Goal: Transaction & Acquisition: Subscribe to service/newsletter

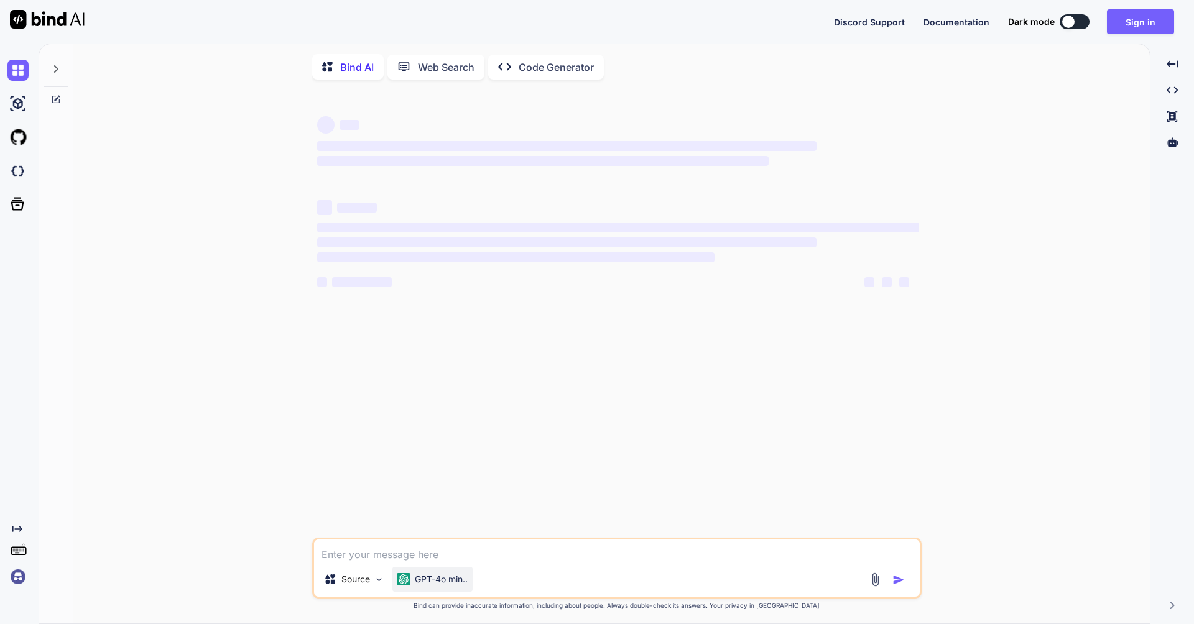
click at [451, 586] on p "GPT-4o min.." at bounding box center [441, 579] width 53 height 12
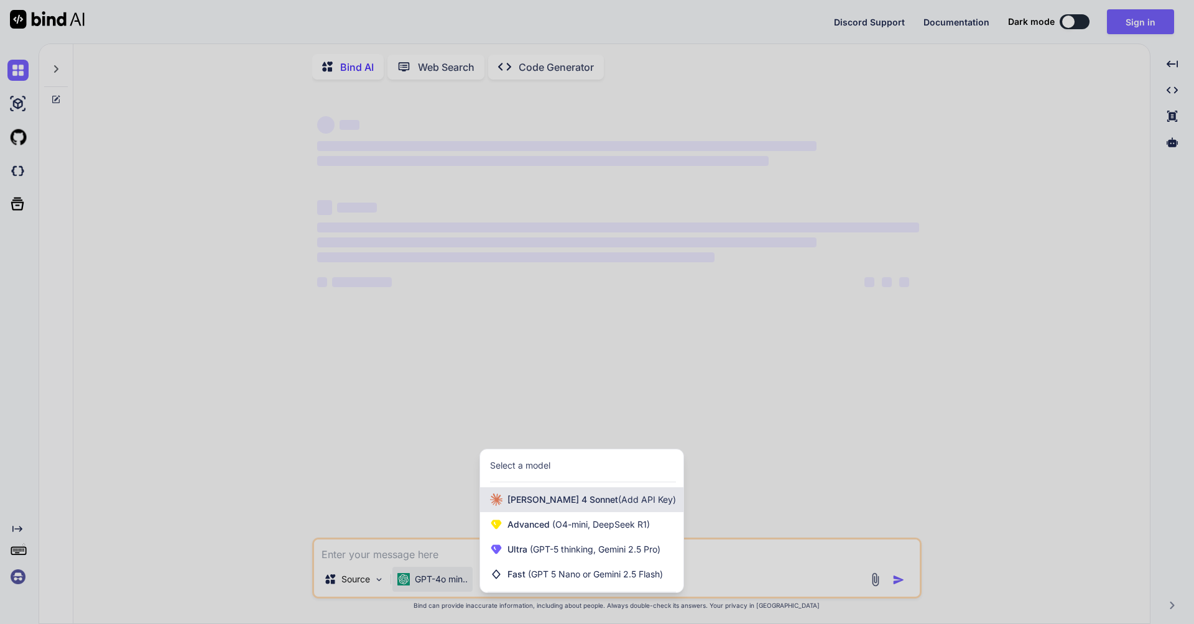
click at [551, 497] on span "[PERSON_NAME] 4 Sonnet (Add API Key)" at bounding box center [591, 500] width 168 height 12
type textarea "x"
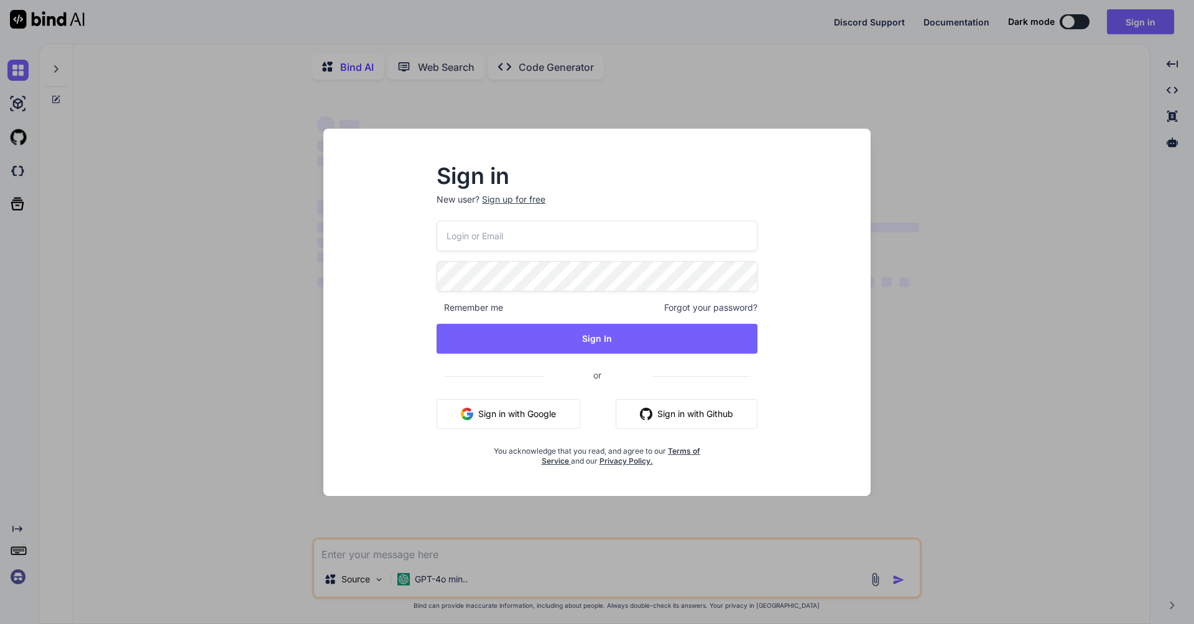
click at [492, 407] on button "Sign in with Google" at bounding box center [508, 414] width 144 height 30
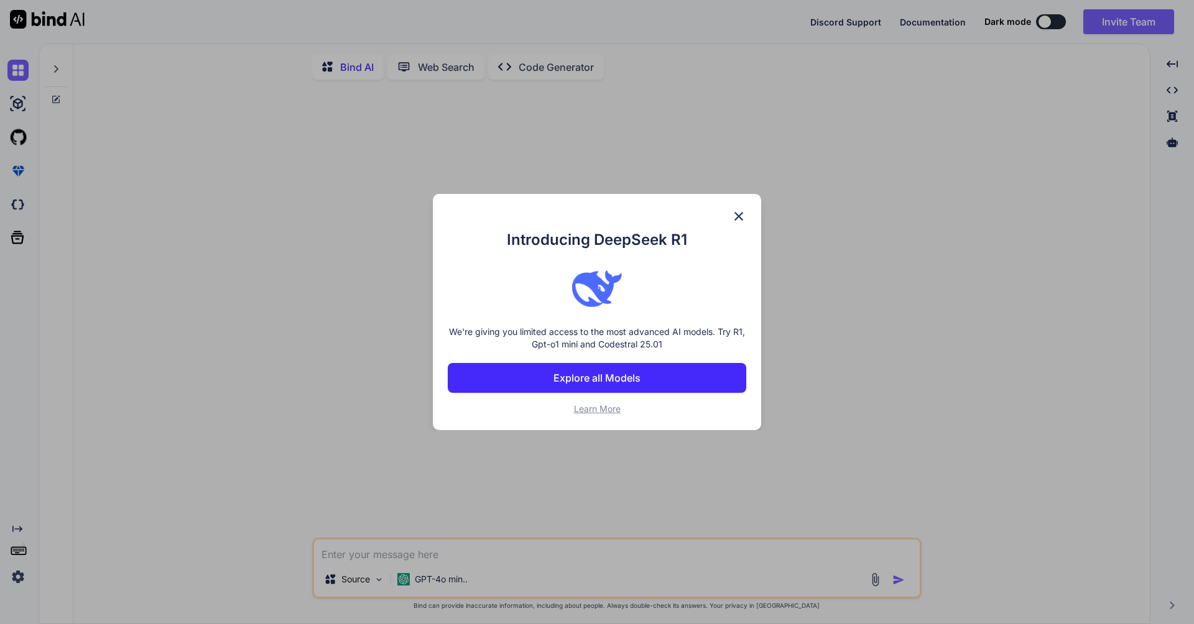
click at [643, 372] on button "Explore all Models" at bounding box center [597, 378] width 298 height 30
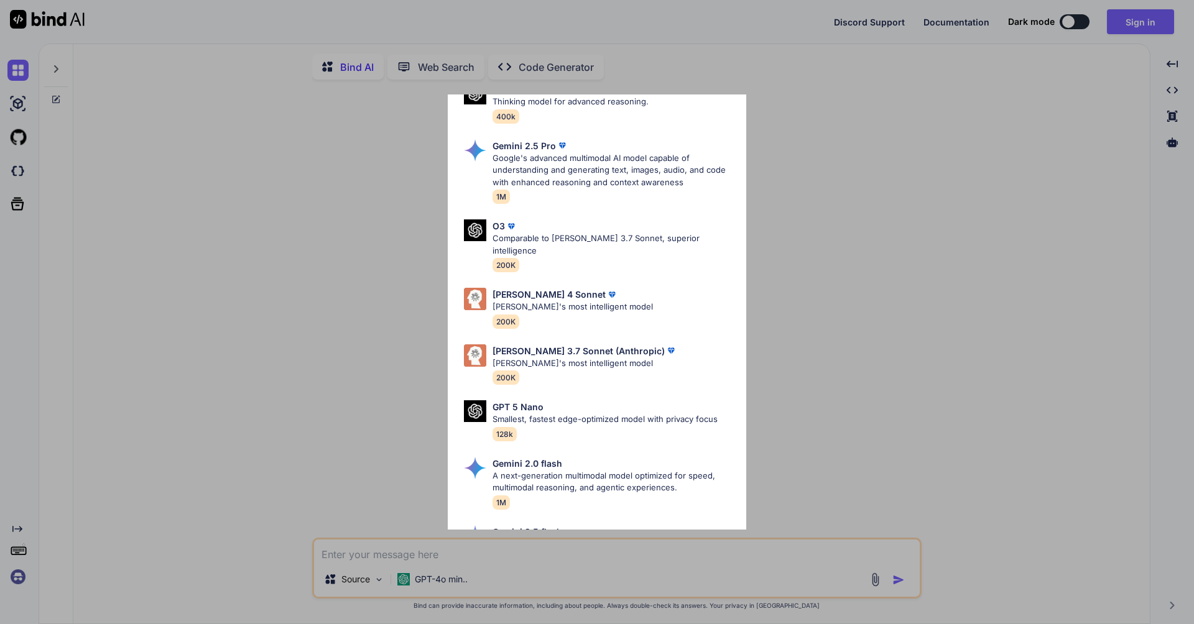
scroll to position [560, 0]
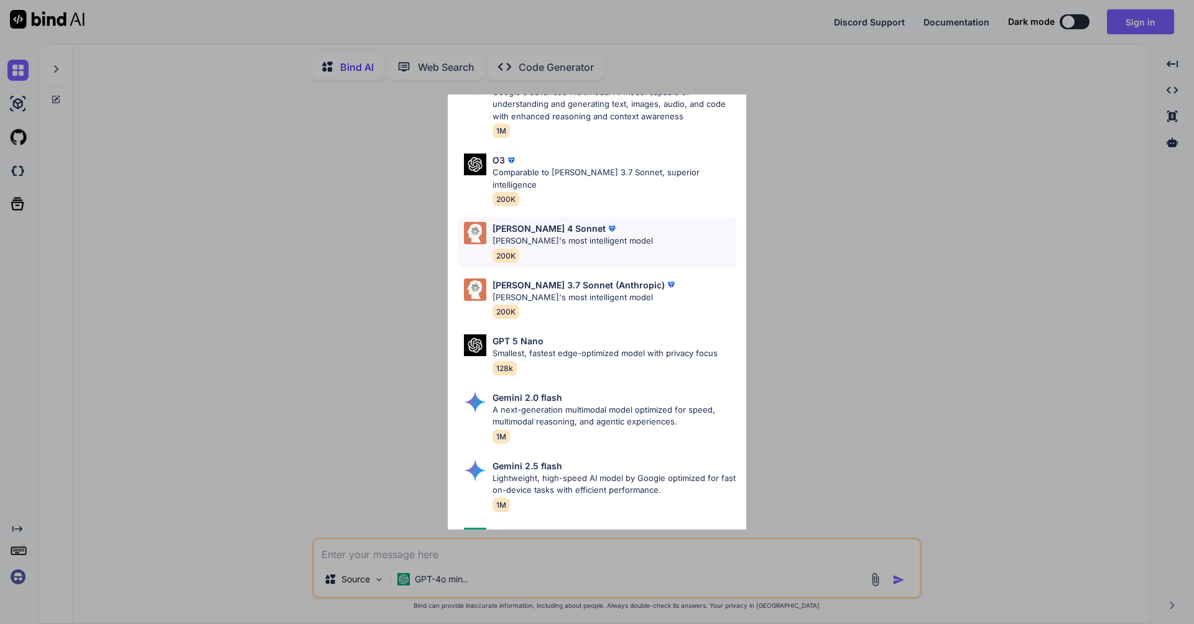
click at [615, 228] on div "[PERSON_NAME] 4 Sonnet [PERSON_NAME]'s most intelligent model 200K" at bounding box center [597, 242] width 279 height 50
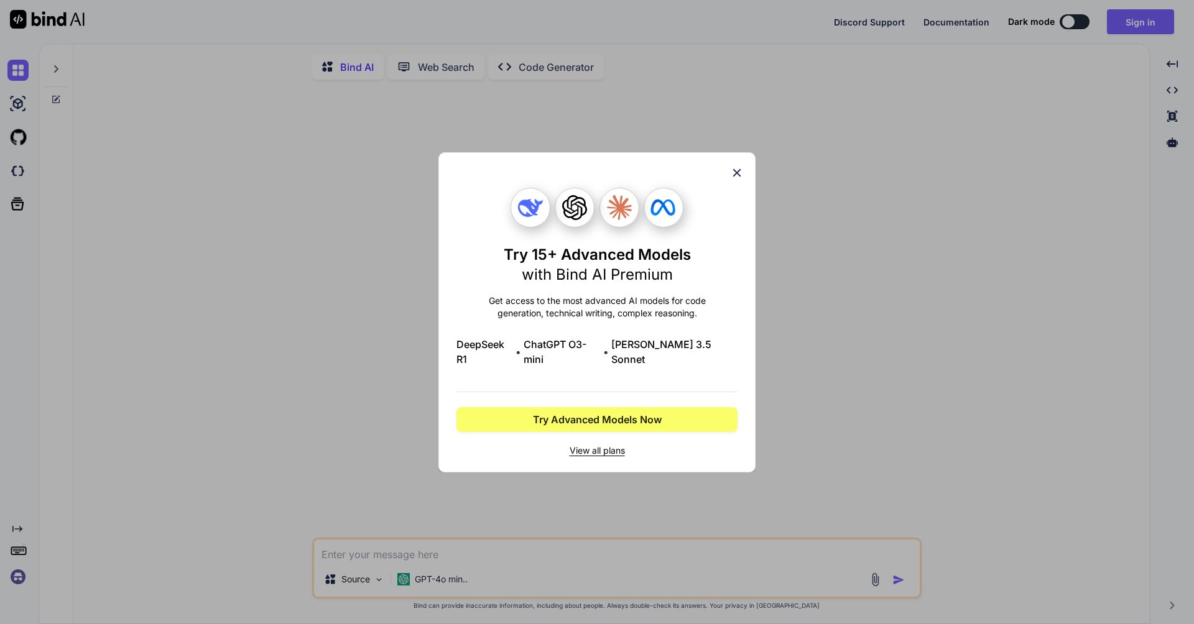
scroll to position [0, 0]
click at [615, 412] on span "Try Advanced Models Now" at bounding box center [597, 419] width 129 height 15
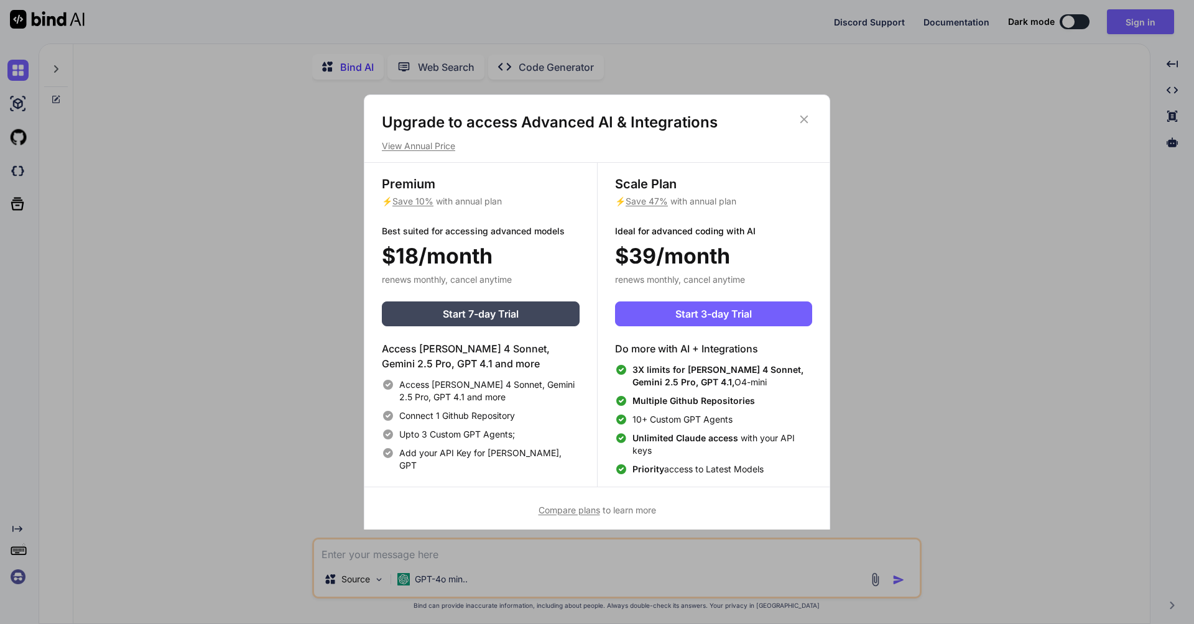
click at [571, 514] on span "Compare plans" at bounding box center [569, 510] width 62 height 11
click at [520, 318] on button "Start 7-day Trial" at bounding box center [481, 314] width 198 height 25
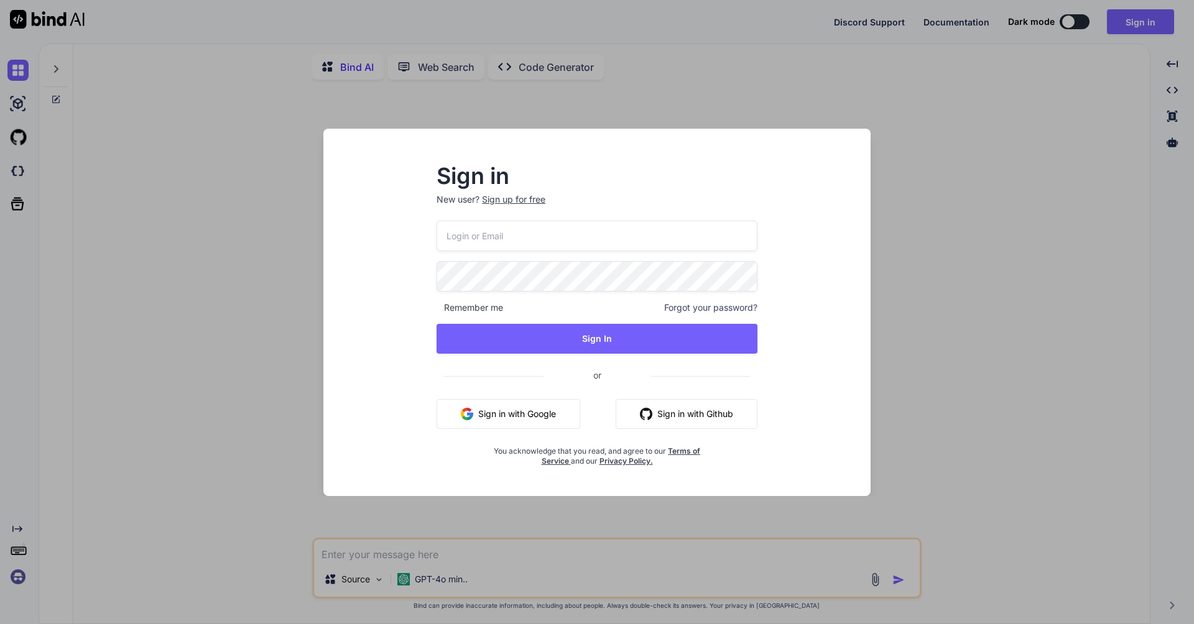
click at [505, 419] on button "Sign in with Google" at bounding box center [508, 414] width 144 height 30
click at [522, 196] on div "Sign up for free" at bounding box center [513, 199] width 63 height 12
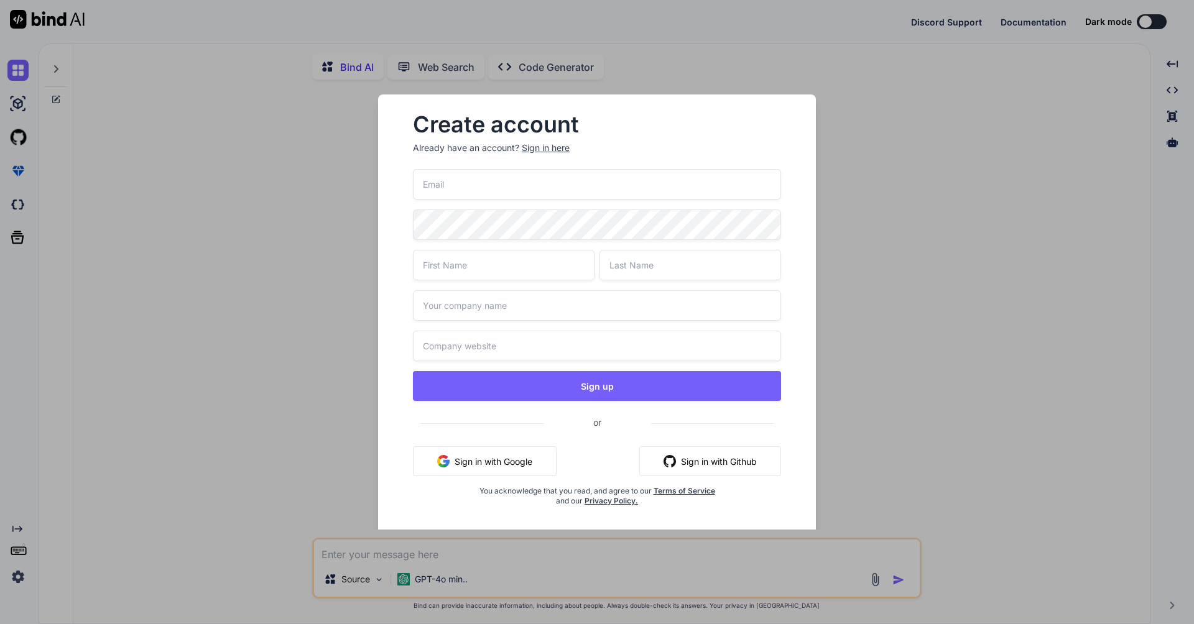
click at [480, 464] on button "Sign in with Google" at bounding box center [485, 461] width 144 height 30
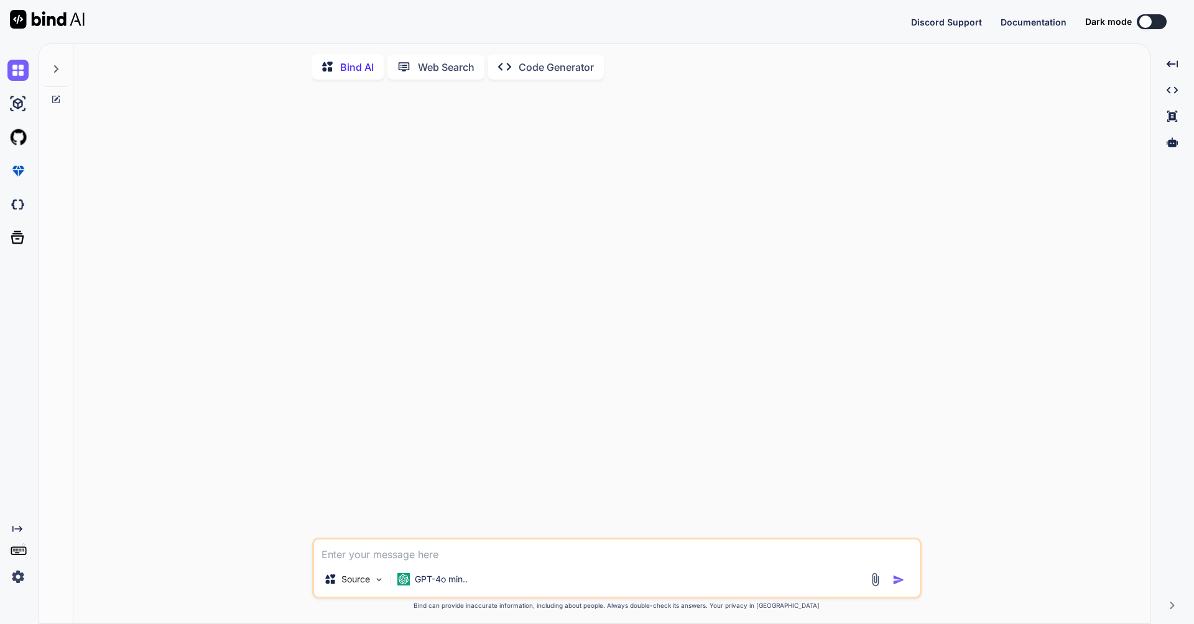
click at [446, 562] on textarea at bounding box center [617, 551] width 606 height 22
click at [430, 584] on p "GPT-4o min.." at bounding box center [441, 579] width 53 height 12
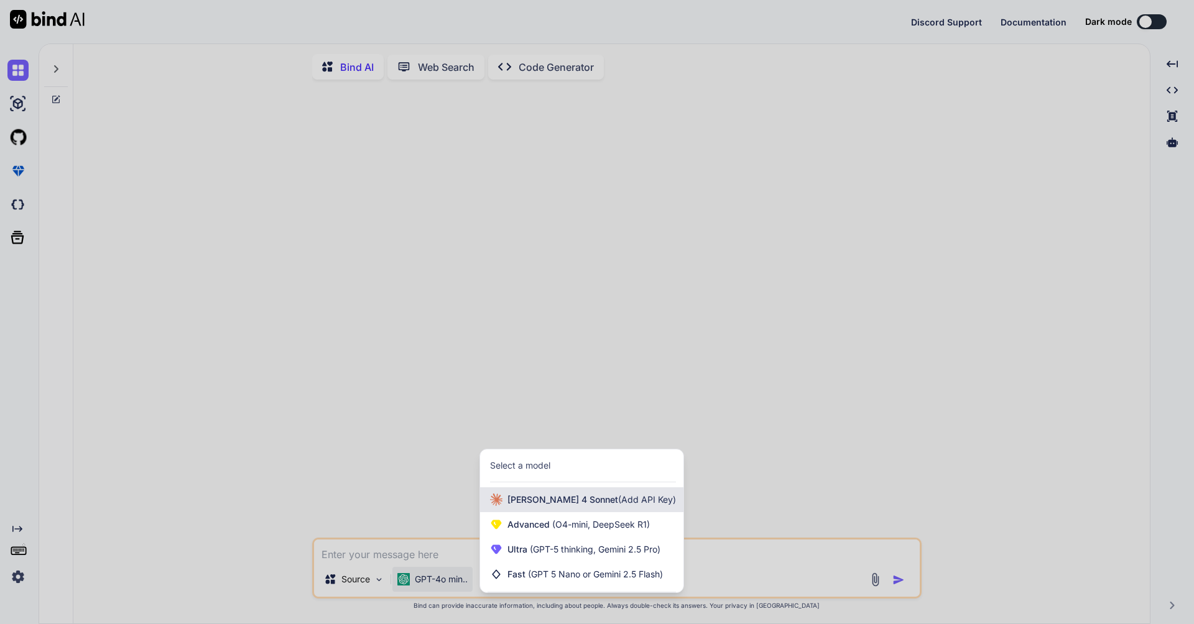
click at [527, 505] on span "[PERSON_NAME] 4 Sonnet (Add API Key)" at bounding box center [591, 500] width 168 height 12
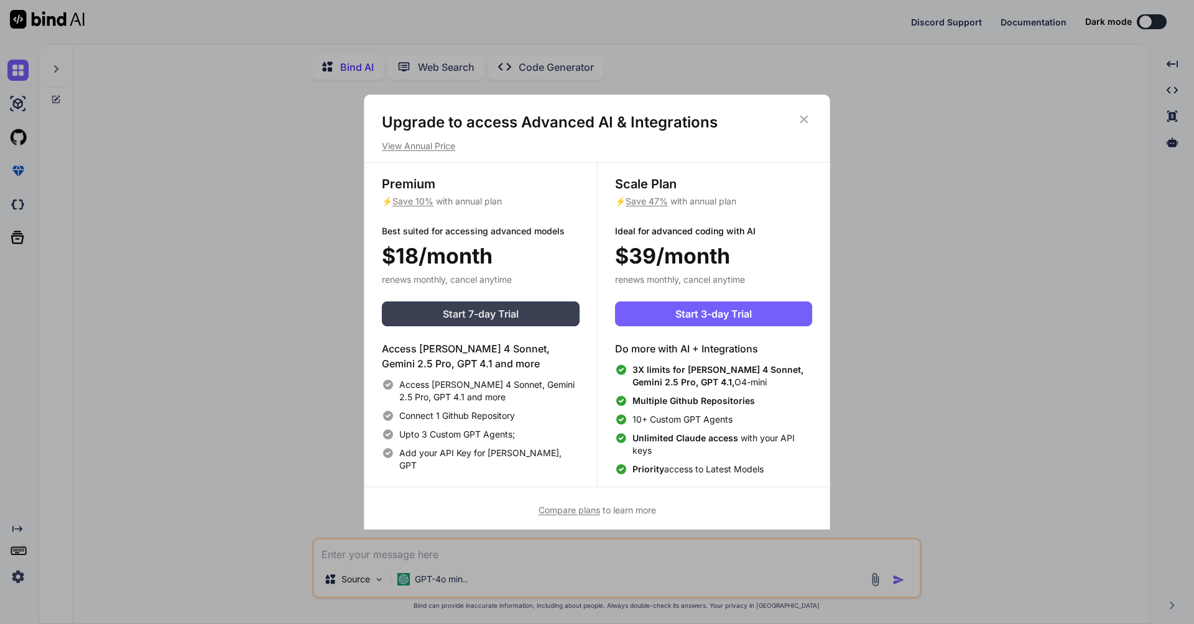
click at [470, 308] on span "Start 7-day Trial" at bounding box center [481, 314] width 76 height 15
click at [688, 311] on span "Start 3-day Trial" at bounding box center [713, 314] width 76 height 15
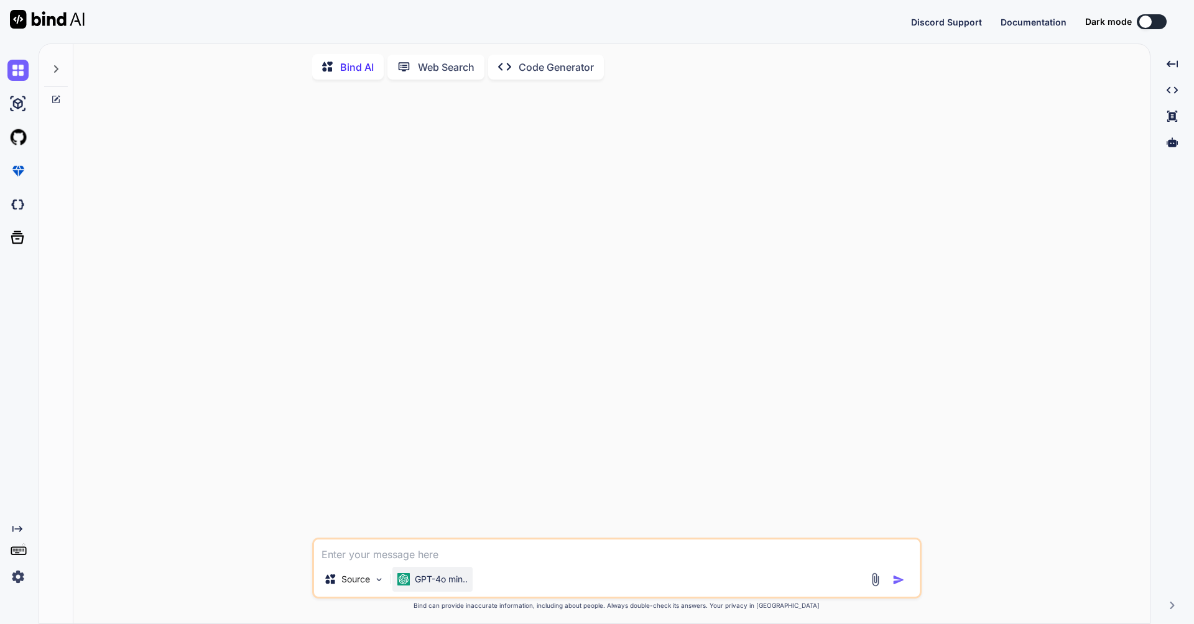
click at [432, 580] on p "GPT-4o min.." at bounding box center [441, 579] width 53 height 12
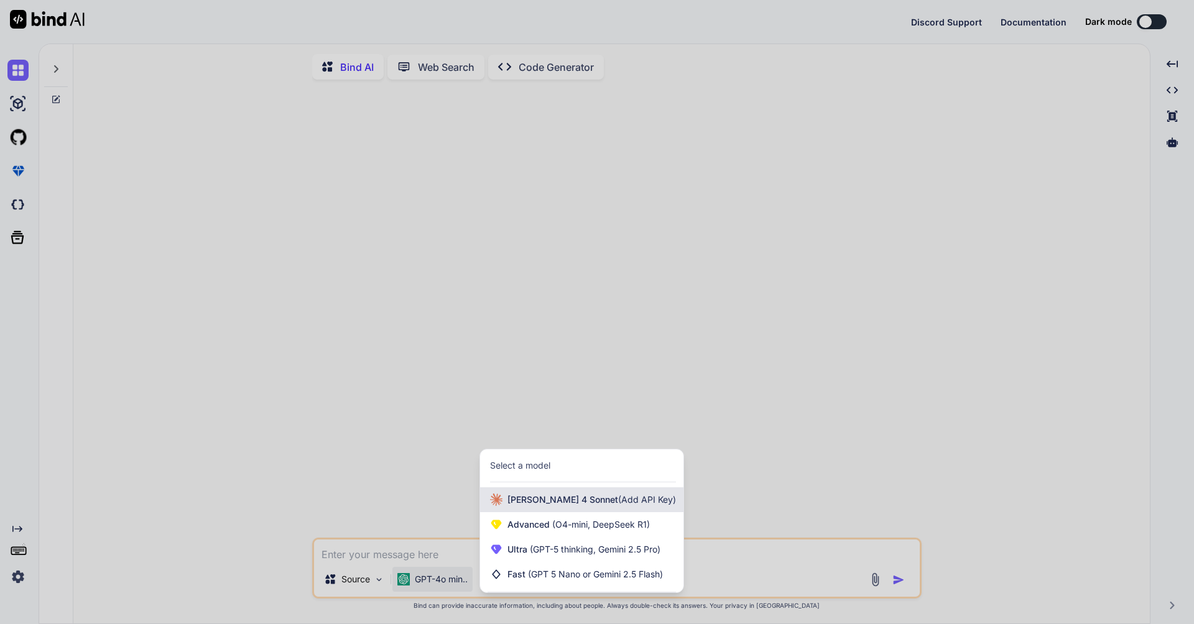
click at [542, 506] on span "[PERSON_NAME] 4 Sonnet (Add API Key)" at bounding box center [591, 500] width 168 height 12
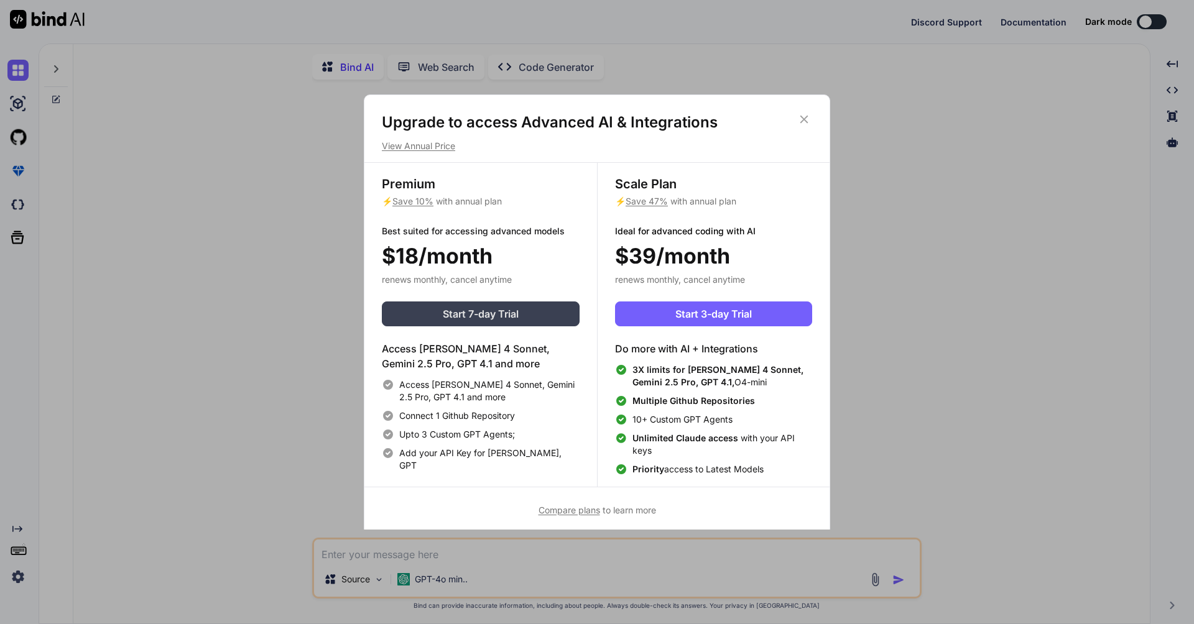
click at [473, 312] on span "Start 7-day Trial" at bounding box center [481, 314] width 76 height 15
